Goal: Use online tool/utility: Utilize a website feature to perform a specific function

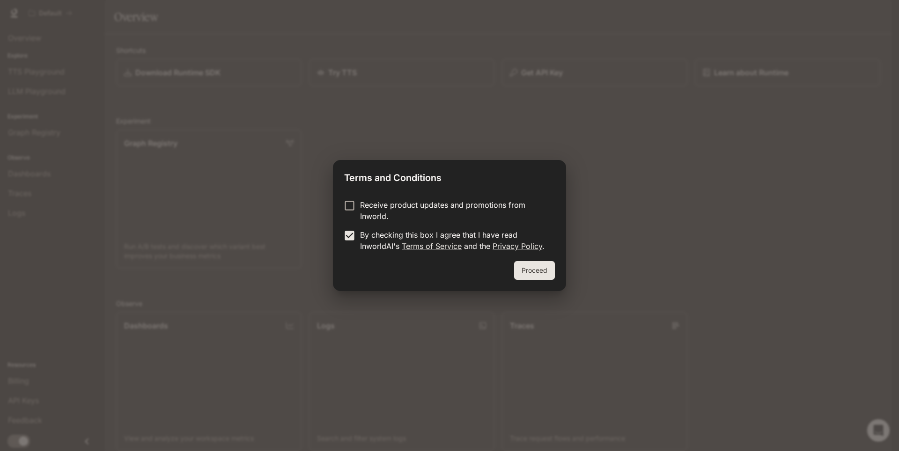
click at [377, 211] on p "Receive product updates and promotions from Inworld." at bounding box center [453, 211] width 187 height 22
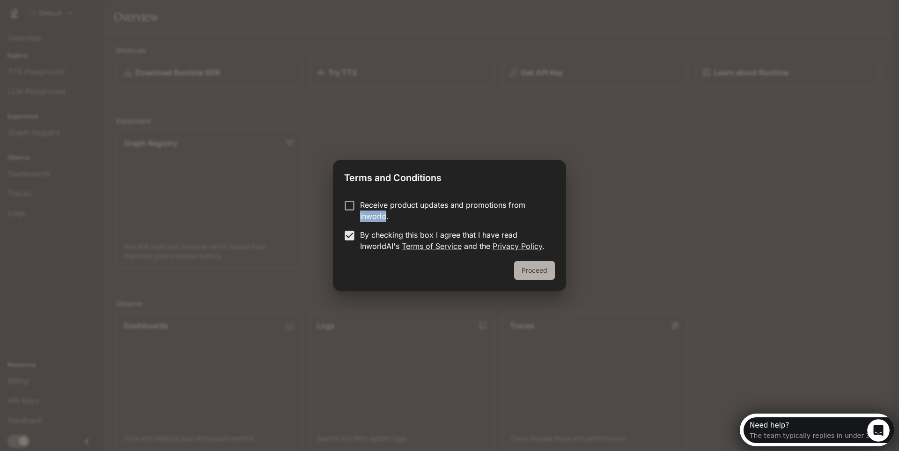
click at [532, 266] on button "Proceed" at bounding box center [534, 270] width 41 height 19
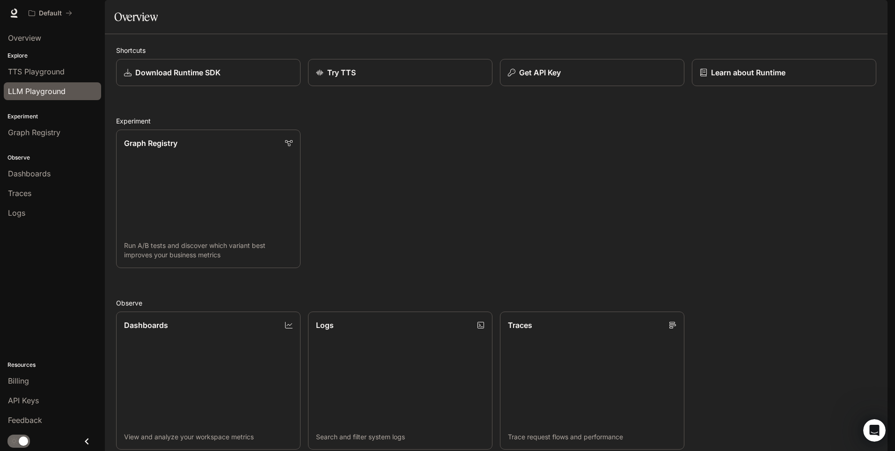
click at [64, 94] on ya-tr-span "LLM Playground" at bounding box center [37, 91] width 58 height 9
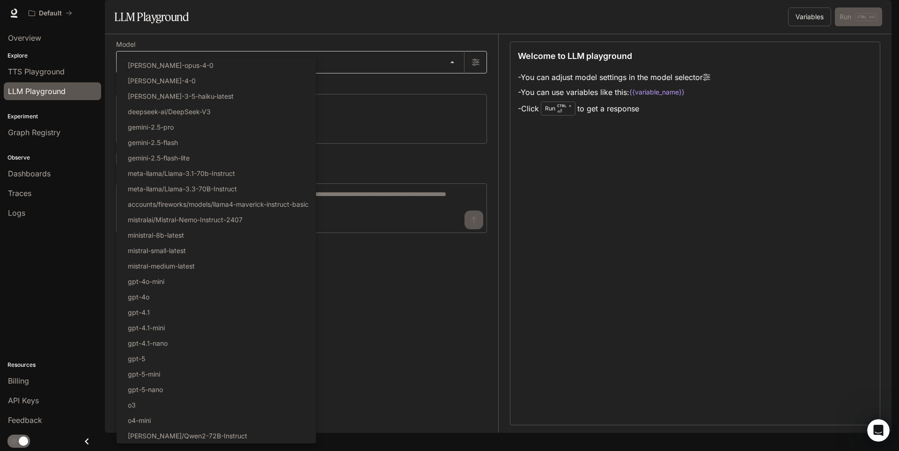
click at [190, 90] on body "Skip to main content Default Runtime Runtime Documentation Documentation Portal…" at bounding box center [449, 225] width 899 height 451
click at [208, 357] on li "gpt-5" at bounding box center [217, 358] width 200 height 15
type input "*****"
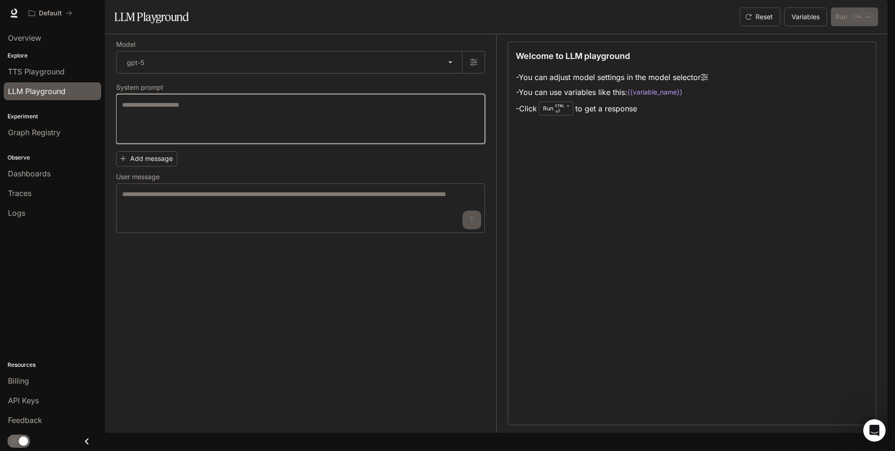
click at [305, 138] on textarea at bounding box center [300, 118] width 357 height 37
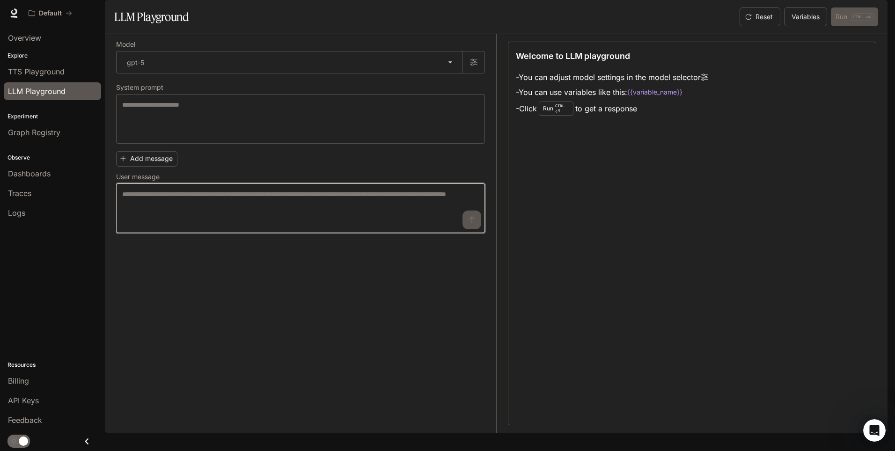
click at [250, 216] on textarea at bounding box center [300, 208] width 357 height 37
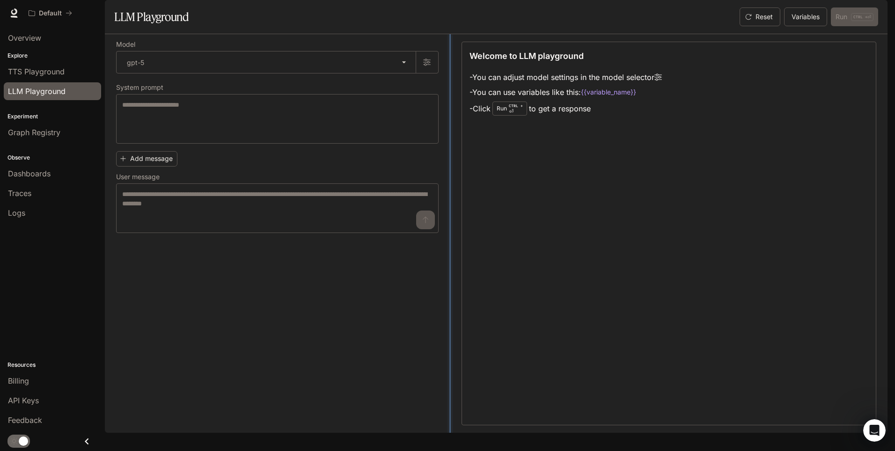
drag, startPoint x: 499, startPoint y: 318, endPoint x: 453, endPoint y: 304, distance: 48.3
click at [12, 11] on icon at bounding box center [14, 11] width 6 height 7
